Goal: Information Seeking & Learning: Learn about a topic

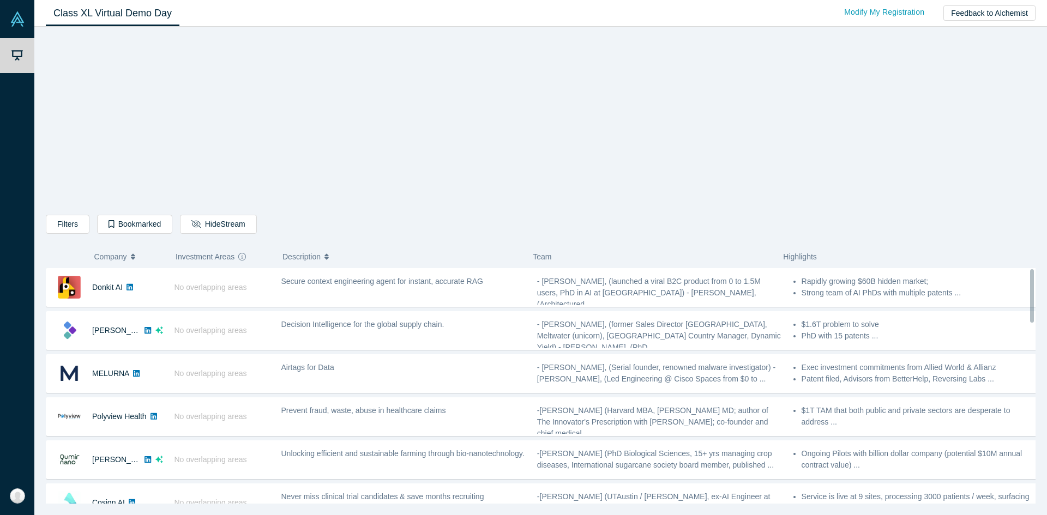
click at [130, 257] on button "Company" at bounding box center [129, 256] width 70 height 23
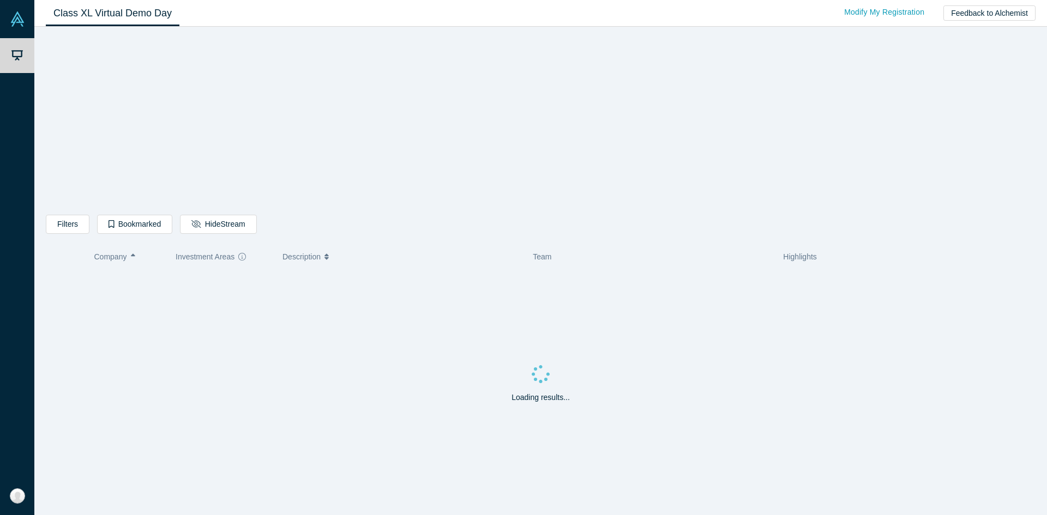
click at [130, 257] on button "Company" at bounding box center [129, 256] width 70 height 23
click at [134, 255] on icon "button" at bounding box center [133, 257] width 4 height 8
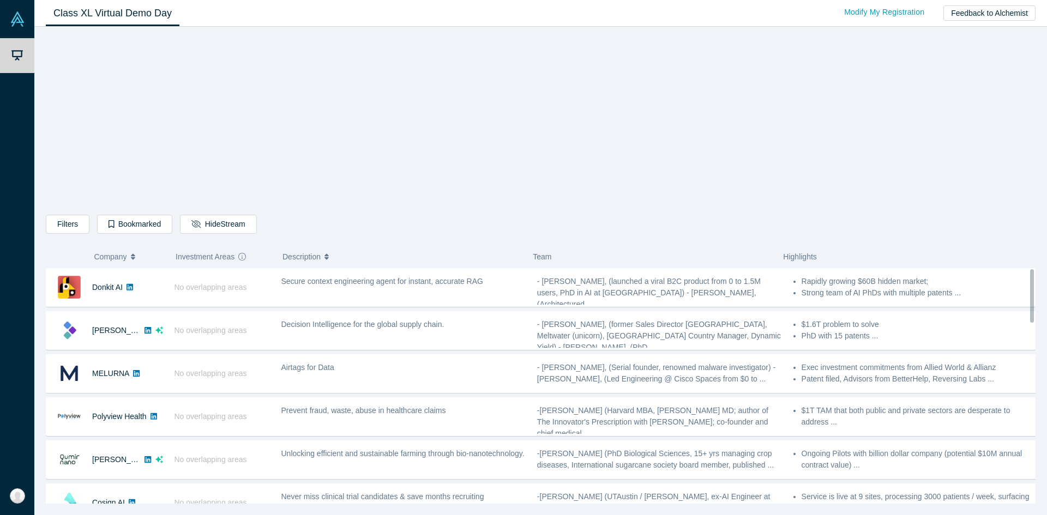
click at [120, 253] on span "Company" at bounding box center [110, 256] width 33 height 23
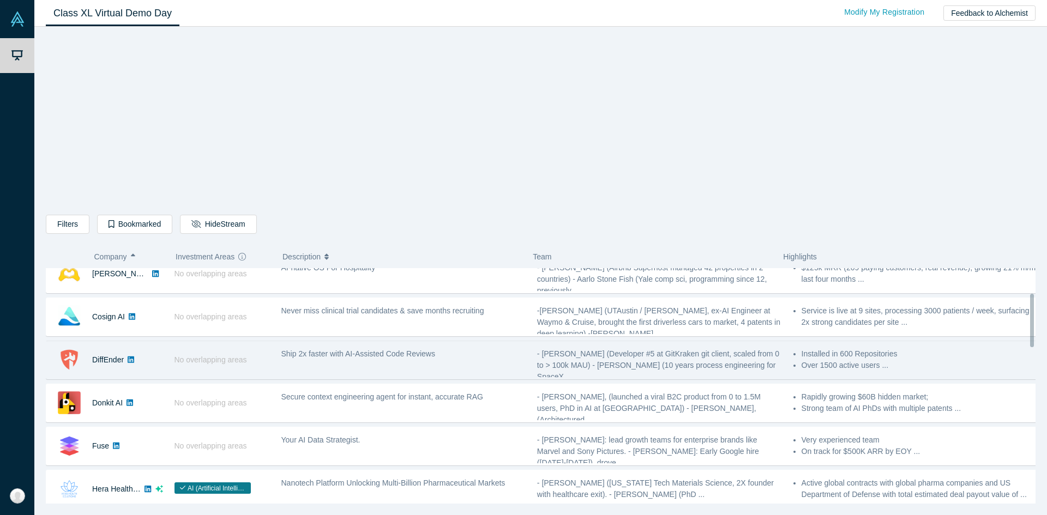
scroll to position [109, 0]
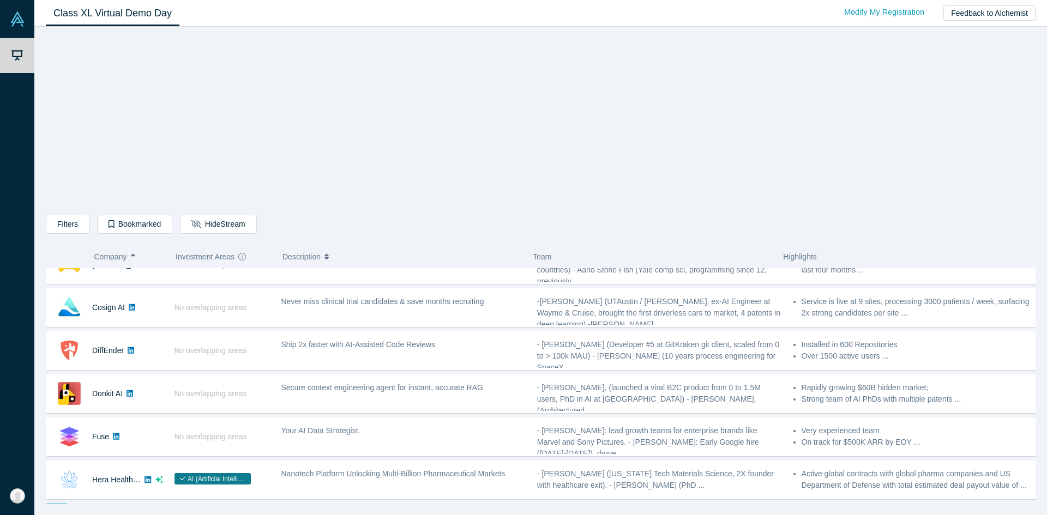
click at [135, 255] on icon "button" at bounding box center [133, 255] width 4 height 3
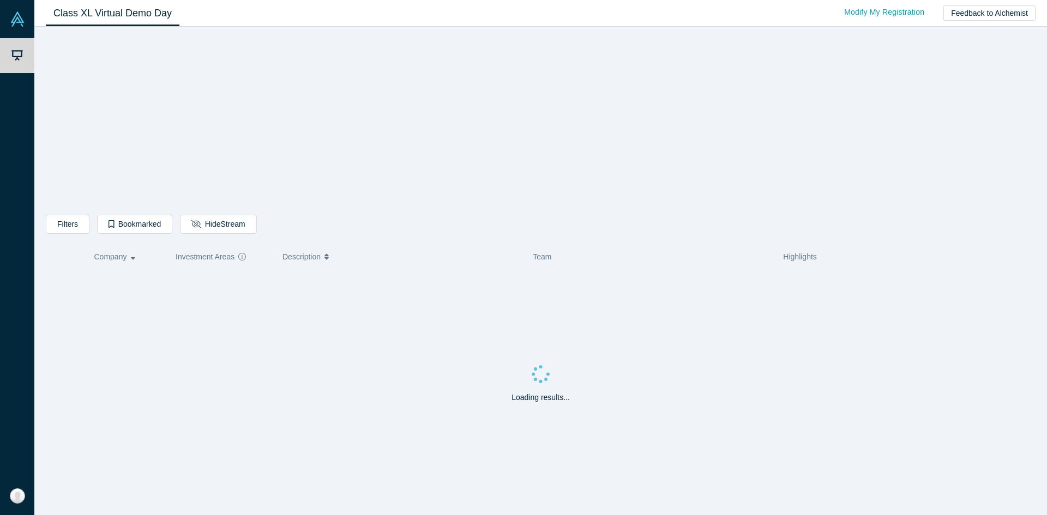
click at [129, 256] on button "Company" at bounding box center [129, 256] width 70 height 23
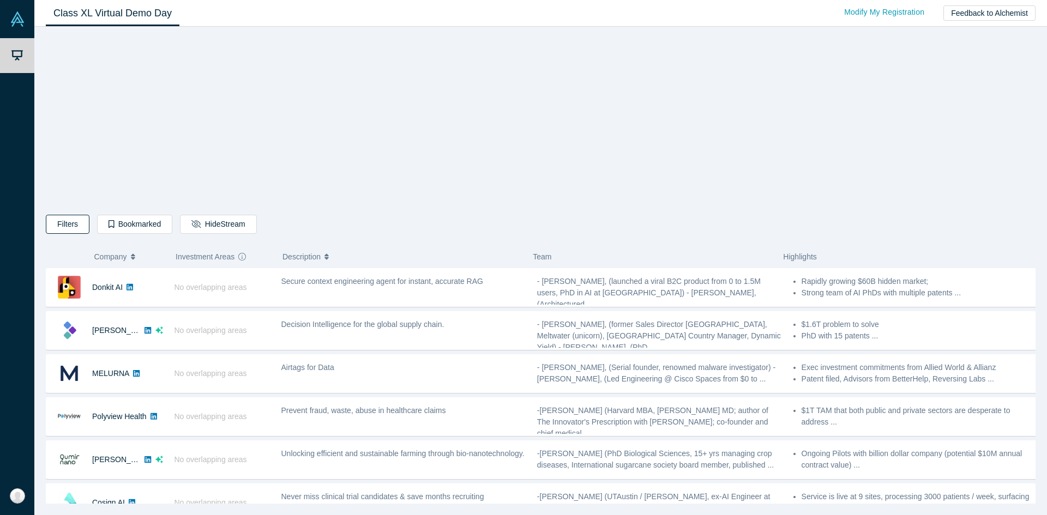
click at [63, 227] on button "Filters" at bounding box center [68, 224] width 44 height 19
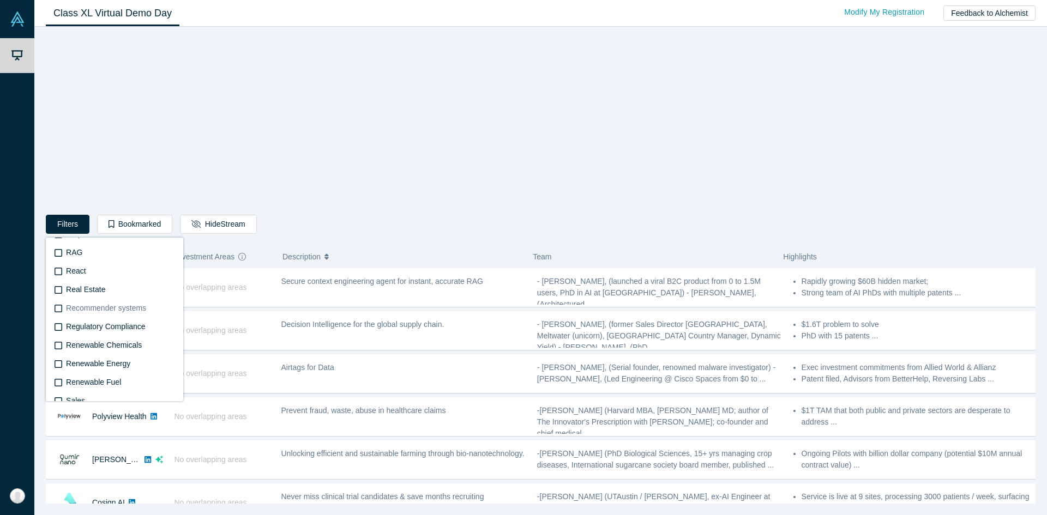
scroll to position [2623, 0]
click at [128, 101] on div "Filters AI Artificial Intelligence B2B SaaS AI (Artificial Intelligence) Data A…" at bounding box center [541, 269] width 990 height 470
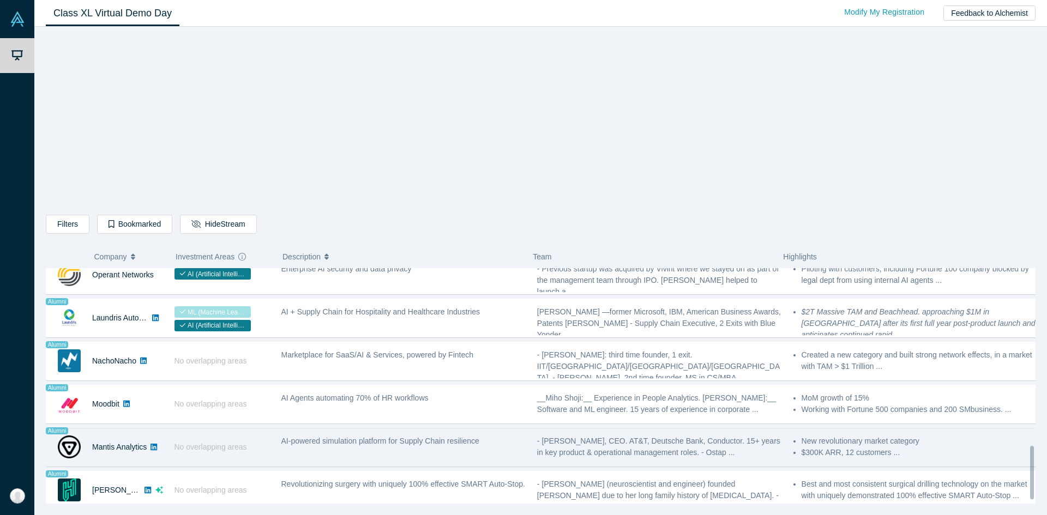
scroll to position [798, 0]
